Goal: Task Accomplishment & Management: Use online tool/utility

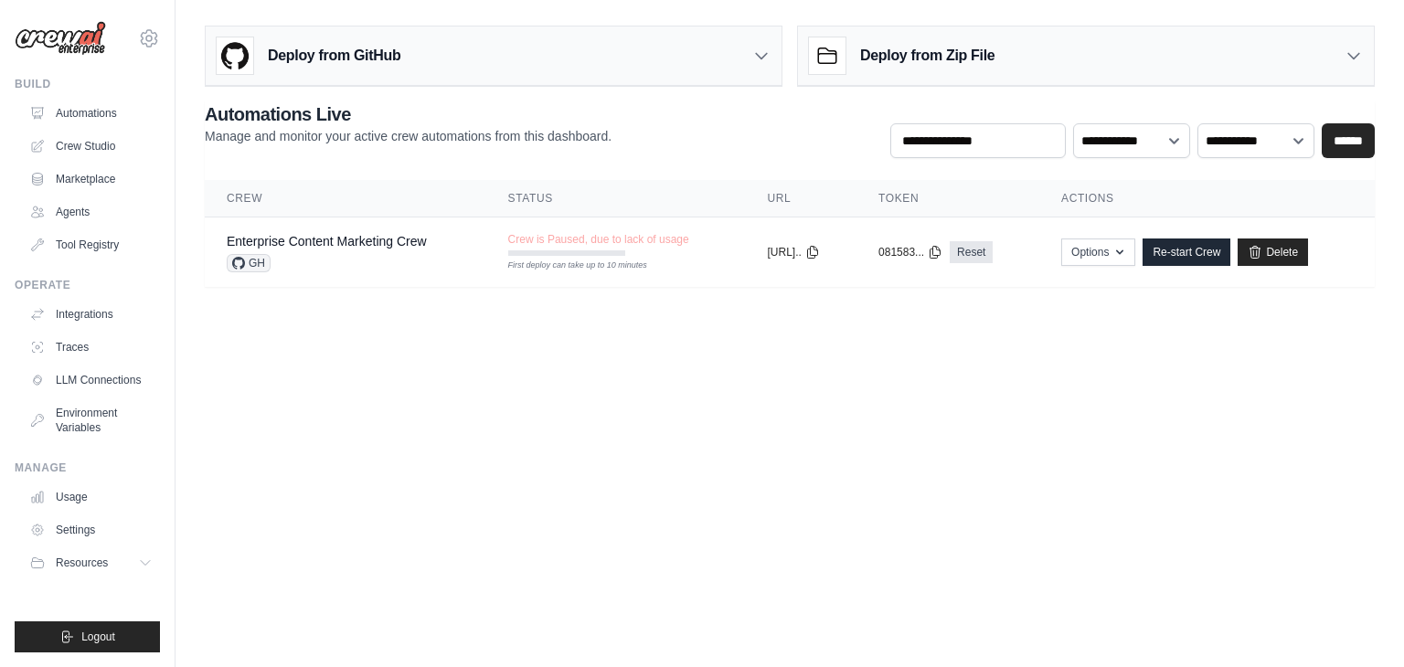
click at [52, 39] on img at bounding box center [60, 38] width 91 height 35
click at [804, 300] on main "Deploy from GitHub Deploy your project directly from GitHub. Select a repositor…" at bounding box center [790, 163] width 1229 height 327
click at [67, 50] on img at bounding box center [60, 38] width 91 height 35
click at [73, 45] on img at bounding box center [60, 38] width 91 height 35
click at [52, 114] on link "Automations" at bounding box center [93, 113] width 138 height 29
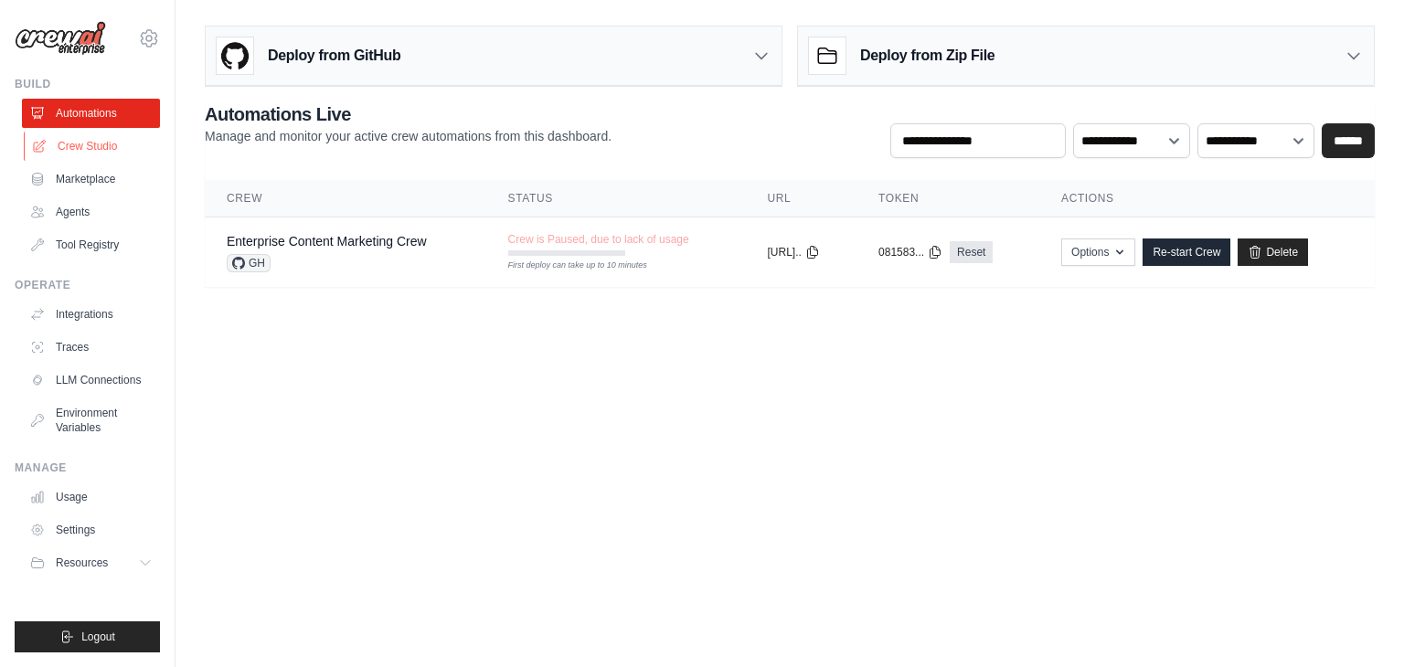
click at [90, 149] on link "Crew Studio" at bounding box center [93, 146] width 138 height 29
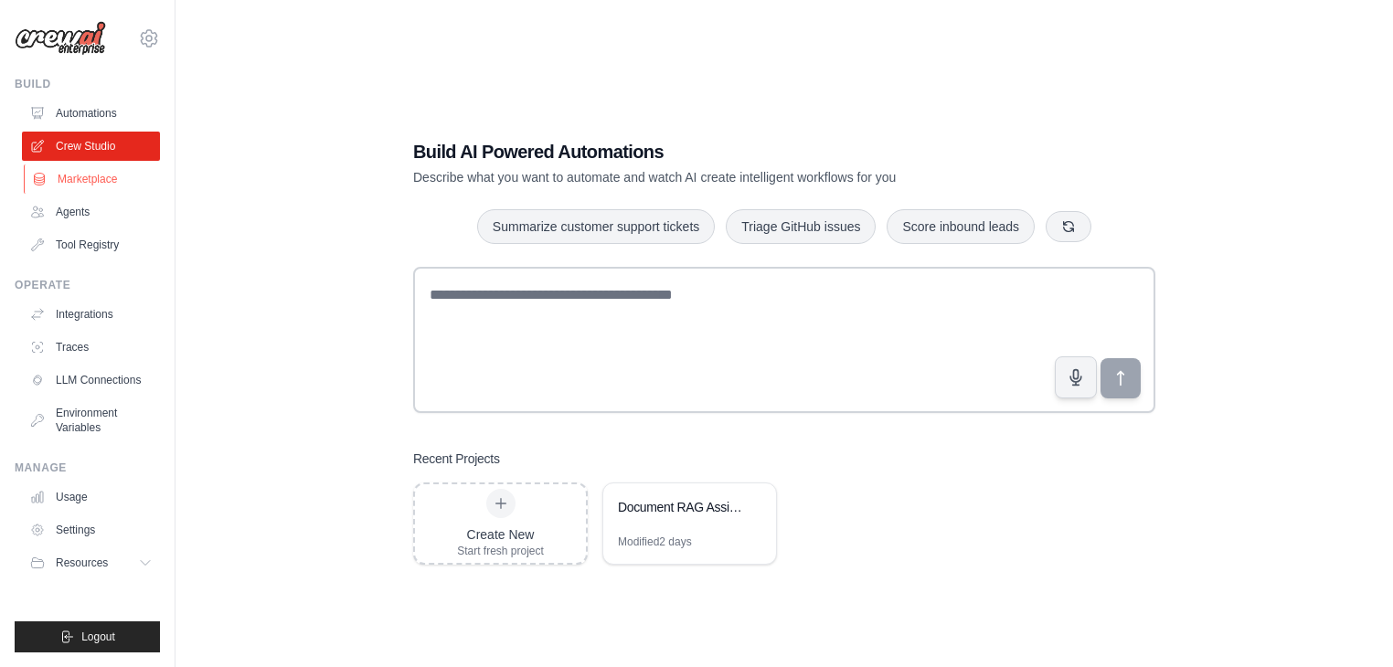
click at [53, 187] on link "Marketplace" at bounding box center [93, 179] width 138 height 29
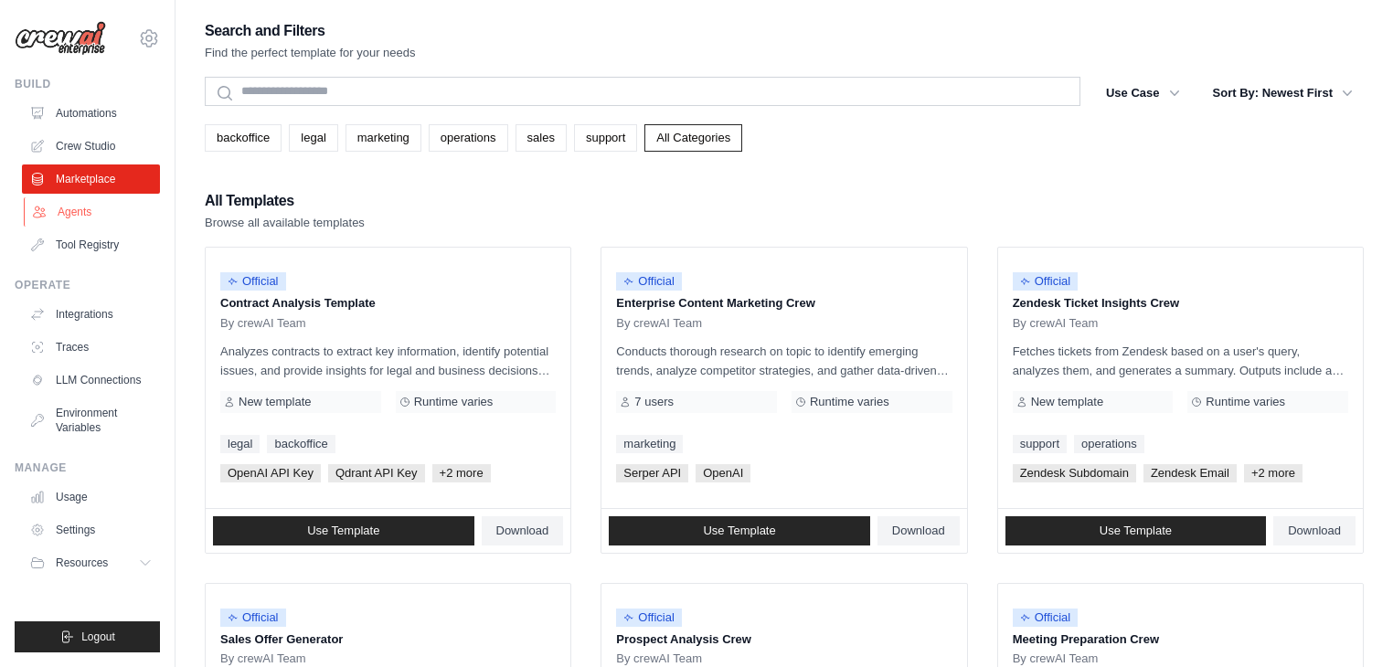
click at [71, 212] on link "Agents" at bounding box center [93, 211] width 138 height 29
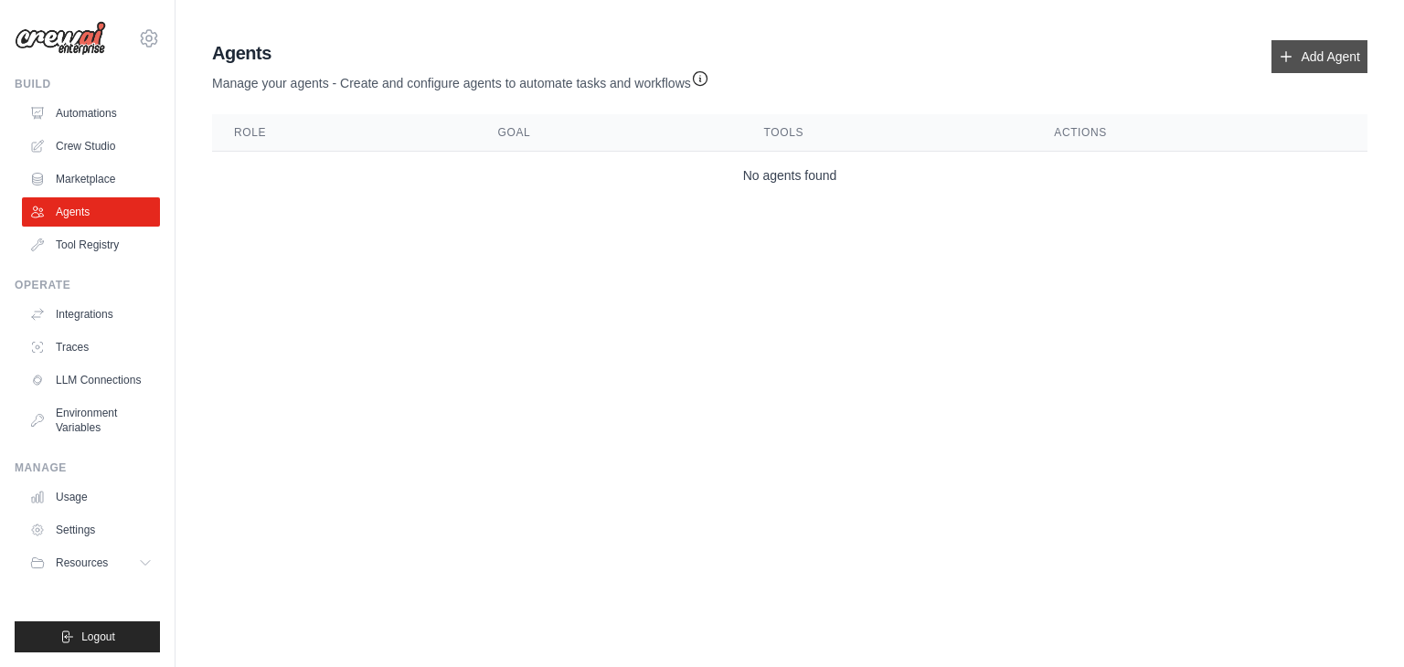
click at [1349, 59] on link "Add Agent" at bounding box center [1320, 56] width 96 height 33
